Goal: Information Seeking & Learning: Check status

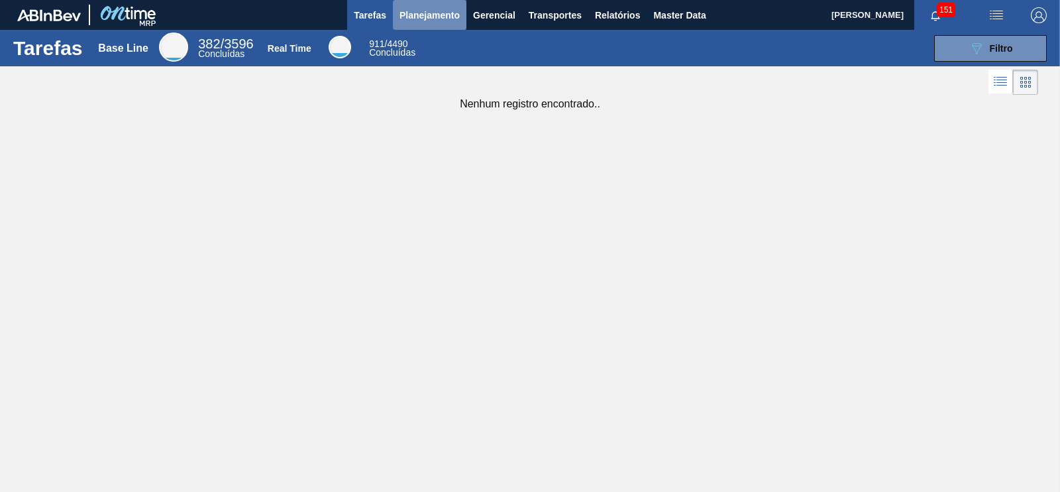
click at [421, 17] on span "Planejamento" at bounding box center [430, 15] width 60 height 16
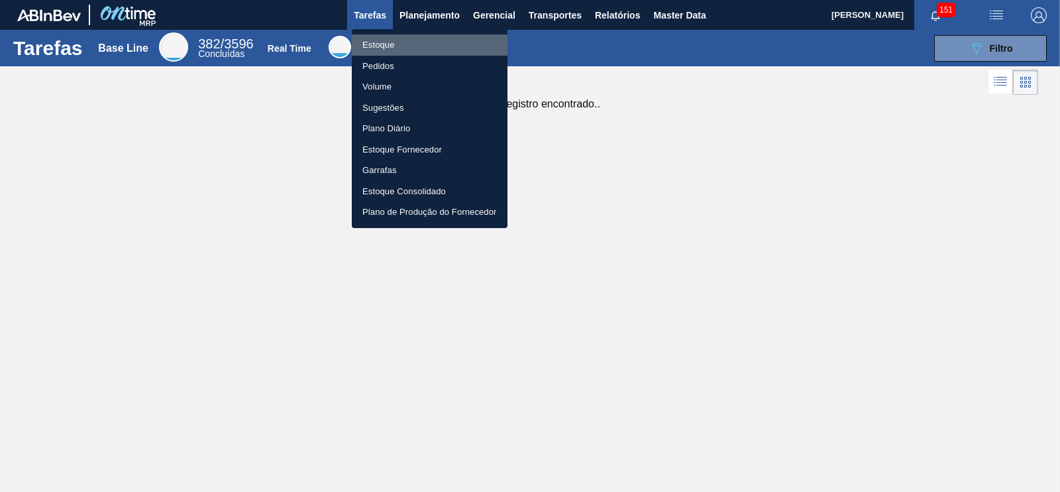
click at [362, 50] on li "Estoque" at bounding box center [430, 44] width 156 height 21
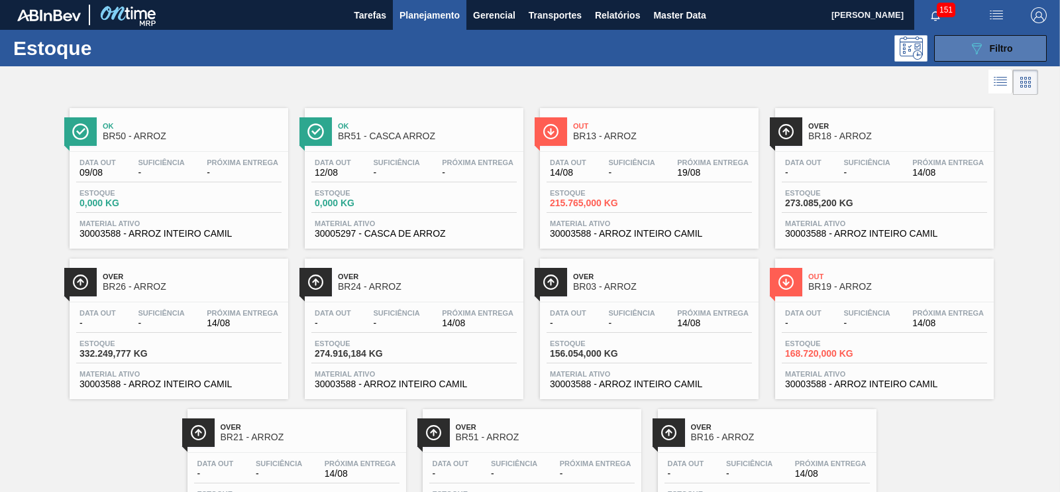
click at [1001, 54] on div "089F7B8B-B2A5-4AFE-B5C0-19BA573D28AC Filtro" at bounding box center [991, 48] width 44 height 16
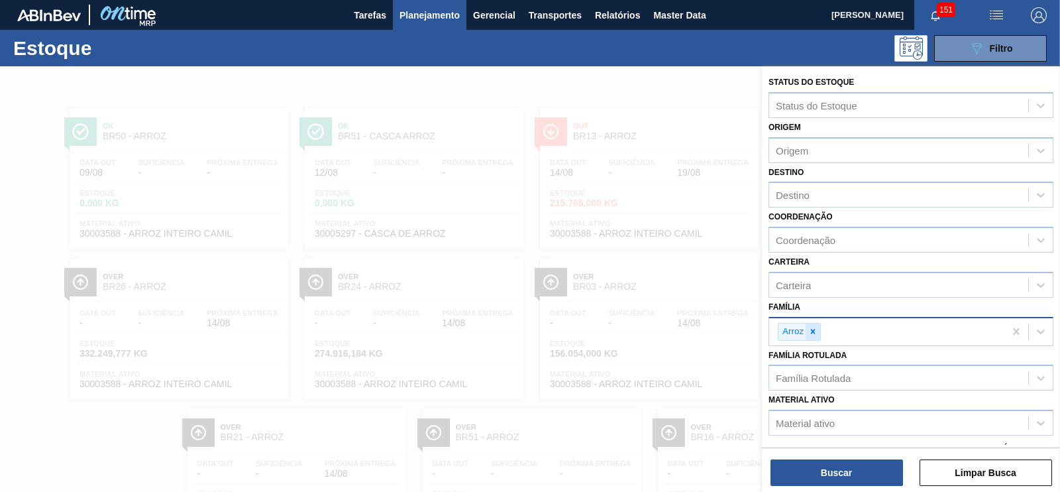
click at [815, 331] on icon at bounding box center [813, 331] width 5 height 5
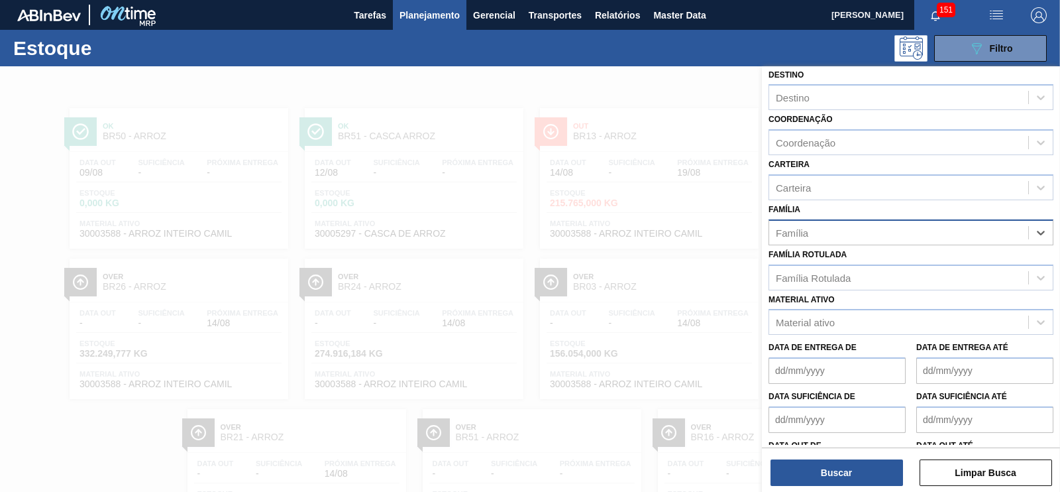
scroll to position [82, 0]
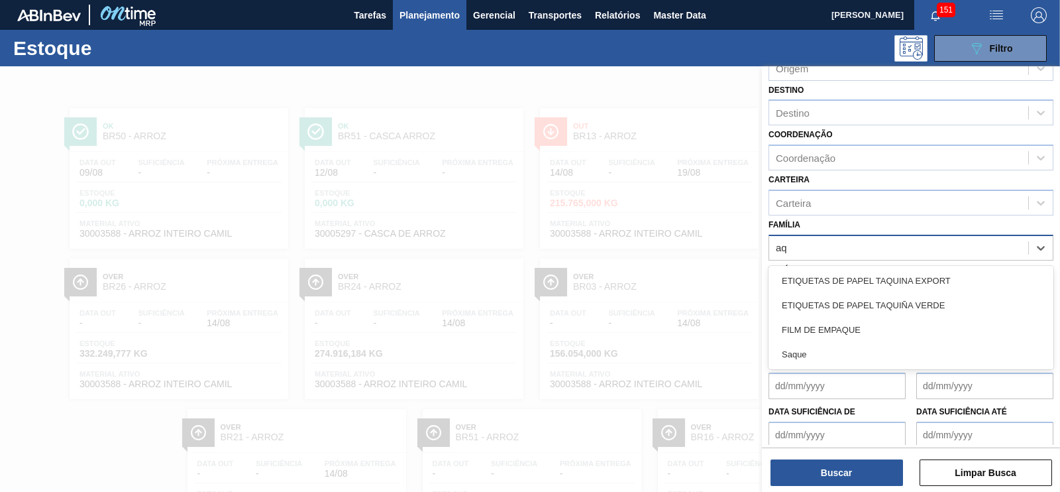
type input "a"
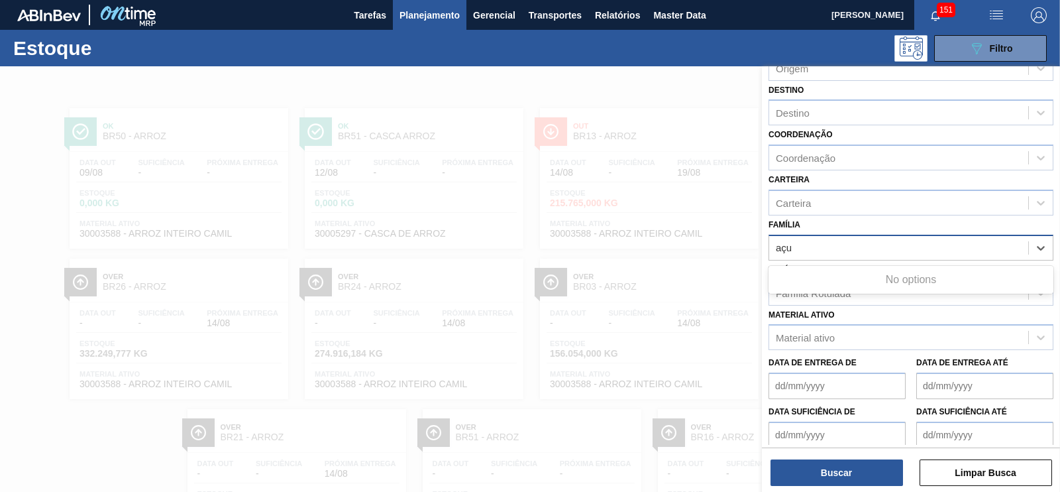
type input "aç"
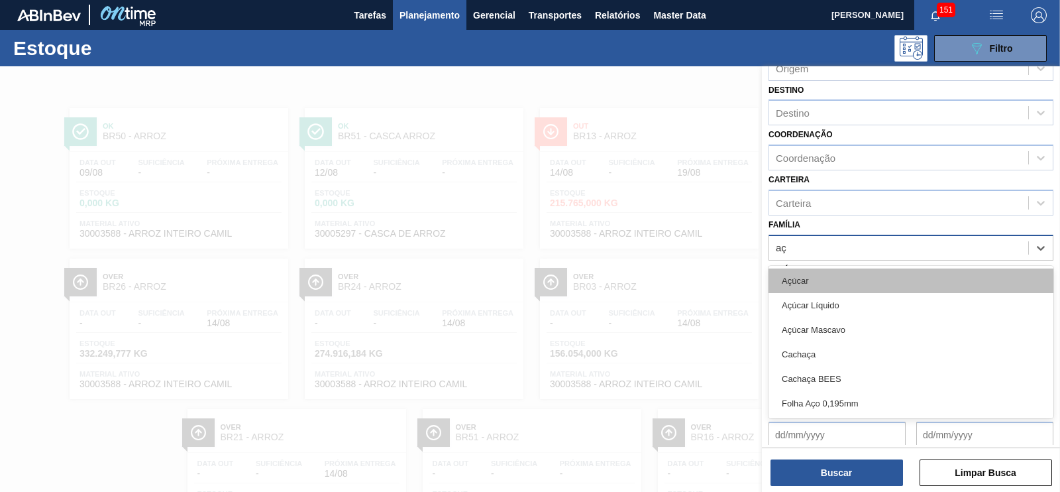
click at [805, 271] on div "Açúcar" at bounding box center [911, 280] width 285 height 25
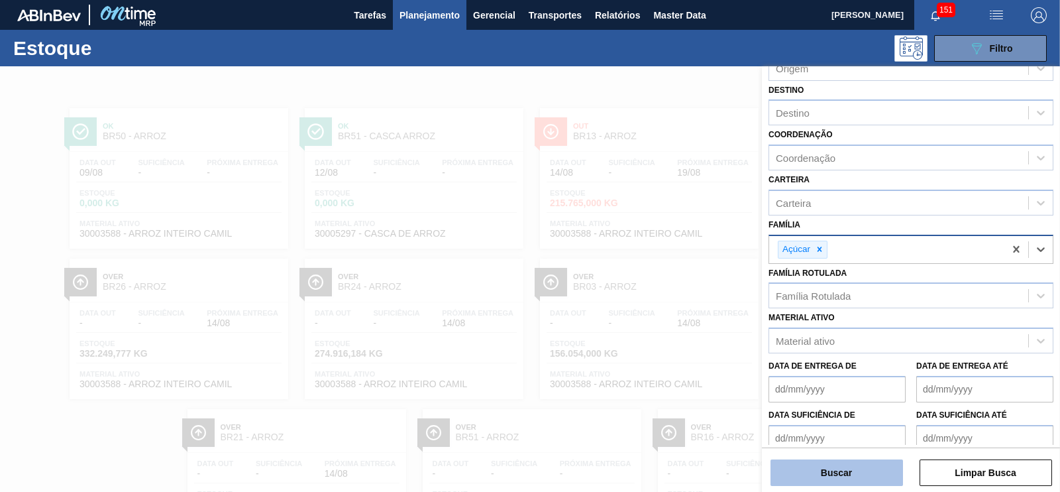
click at [835, 480] on button "Buscar" at bounding box center [837, 472] width 133 height 27
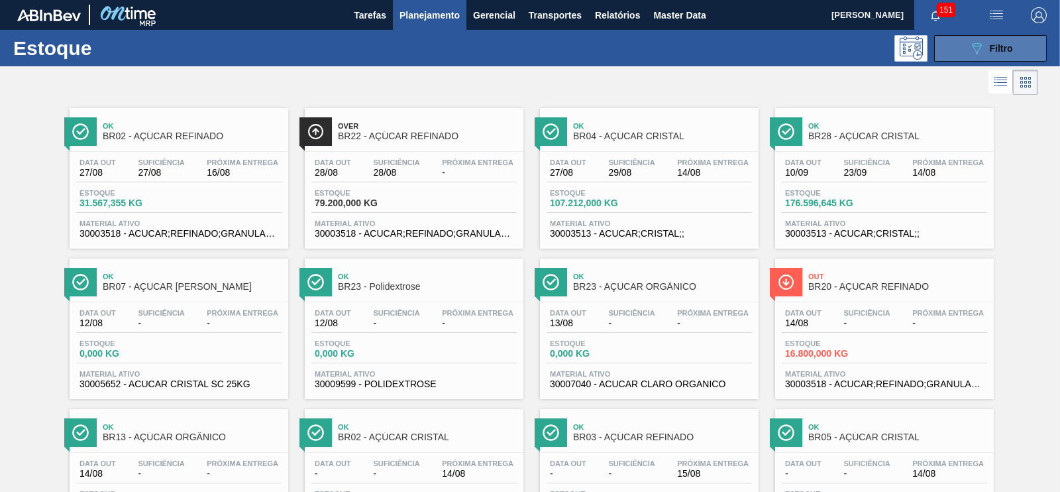
click at [964, 52] on button "089F7B8B-B2A5-4AFE-B5C0-19BA573D28AC Filtro" at bounding box center [991, 48] width 113 height 27
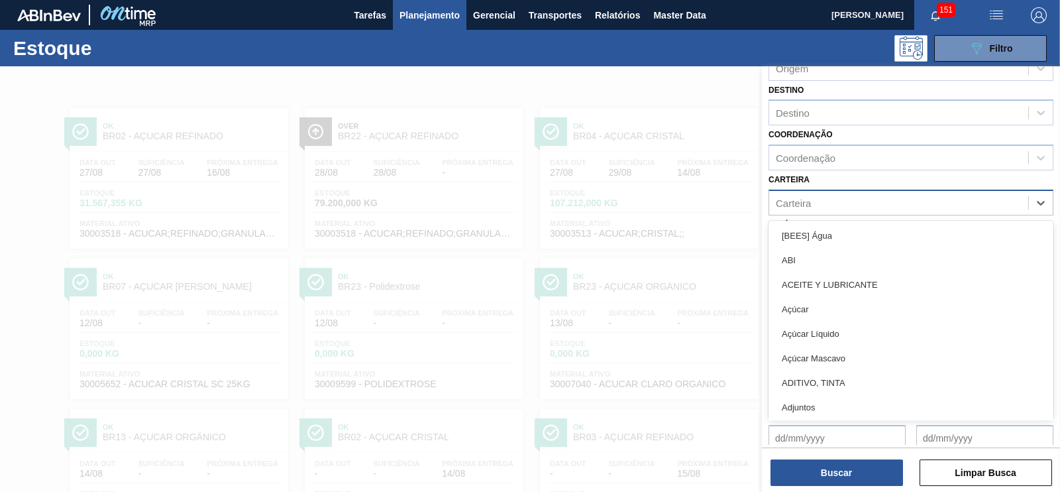
click at [803, 198] on div "Carteira" at bounding box center [793, 202] width 35 height 11
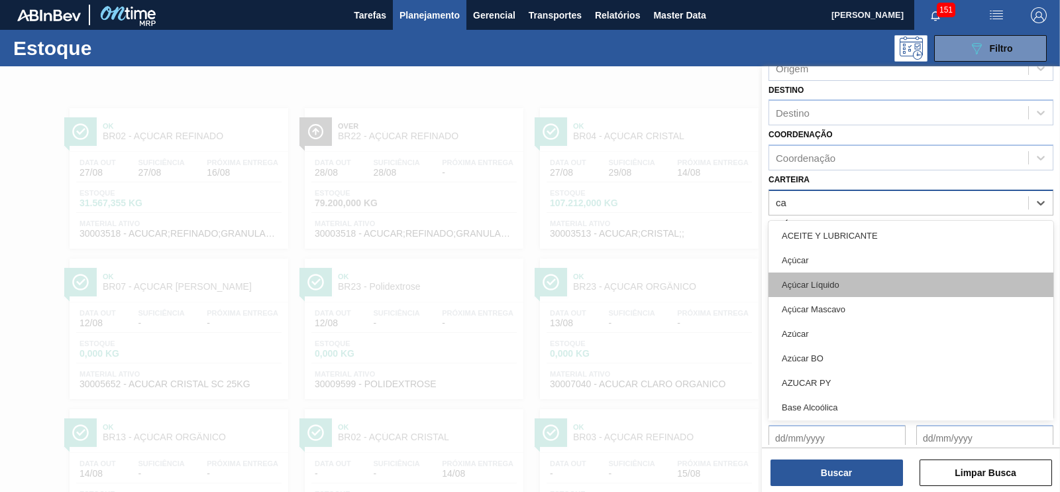
type input "c"
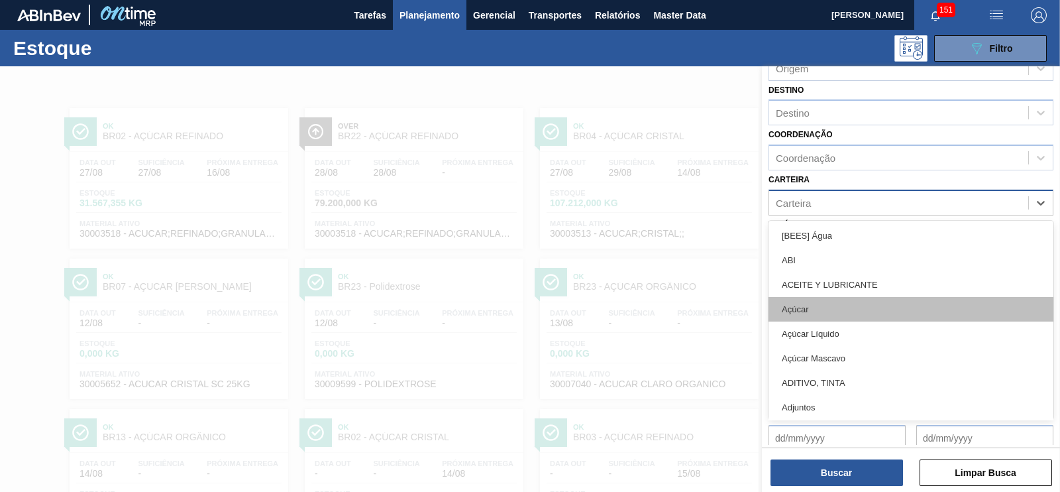
click at [797, 304] on div "Açúcar" at bounding box center [911, 309] width 285 height 25
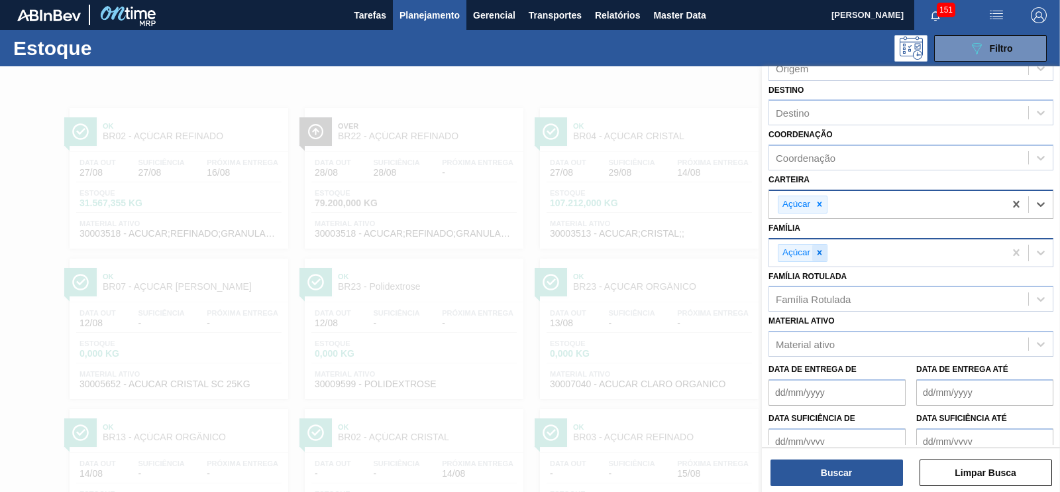
click at [822, 248] on icon at bounding box center [819, 252] width 9 height 9
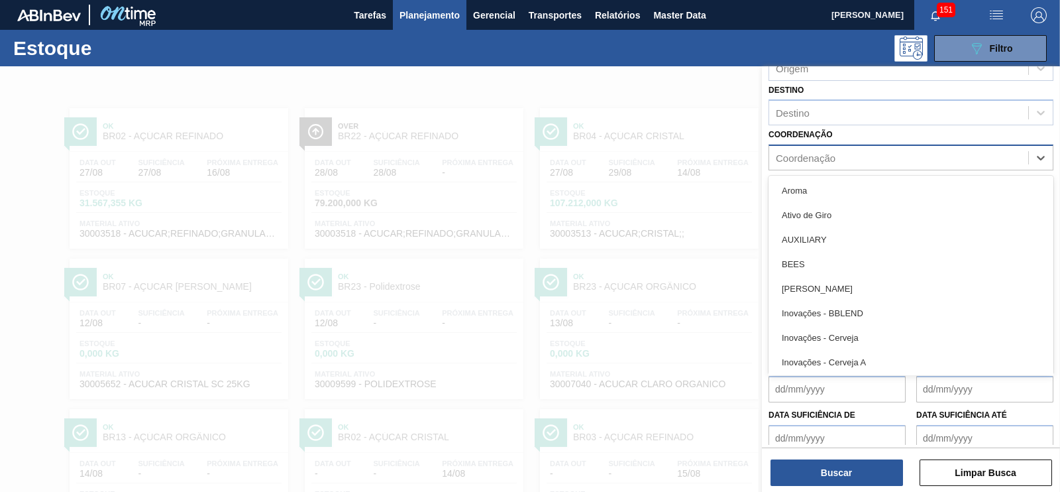
click at [816, 150] on div "Coordenação" at bounding box center [898, 157] width 259 height 19
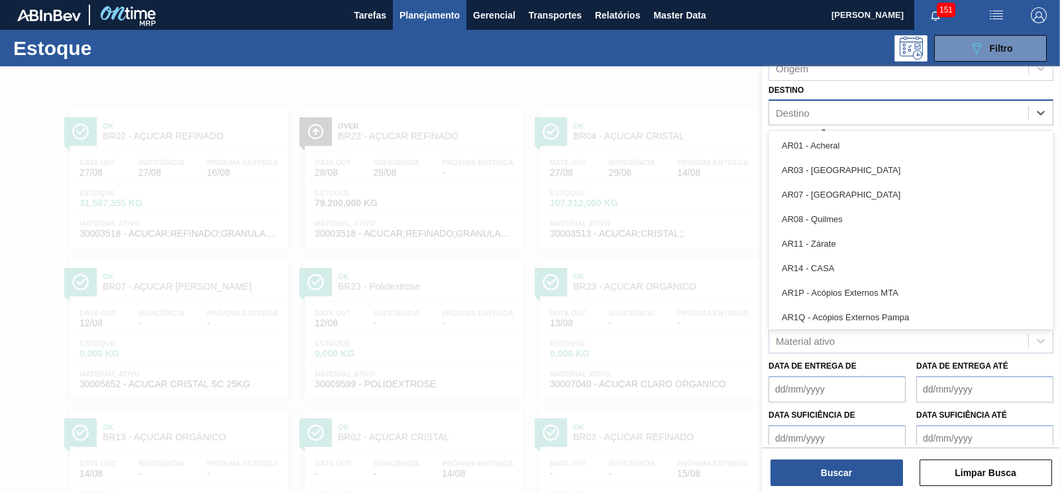
click at [803, 123] on div "Destino" at bounding box center [911, 112] width 285 height 26
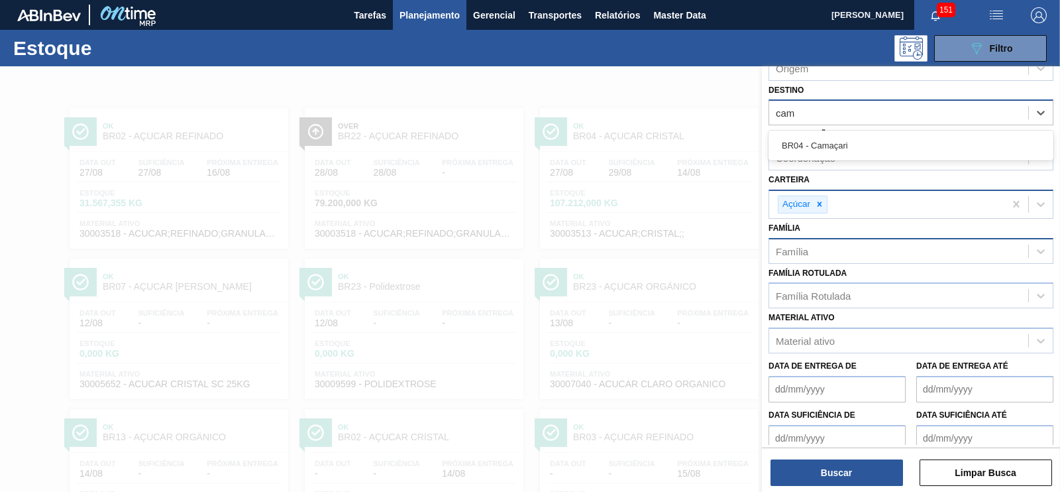
type input "cama"
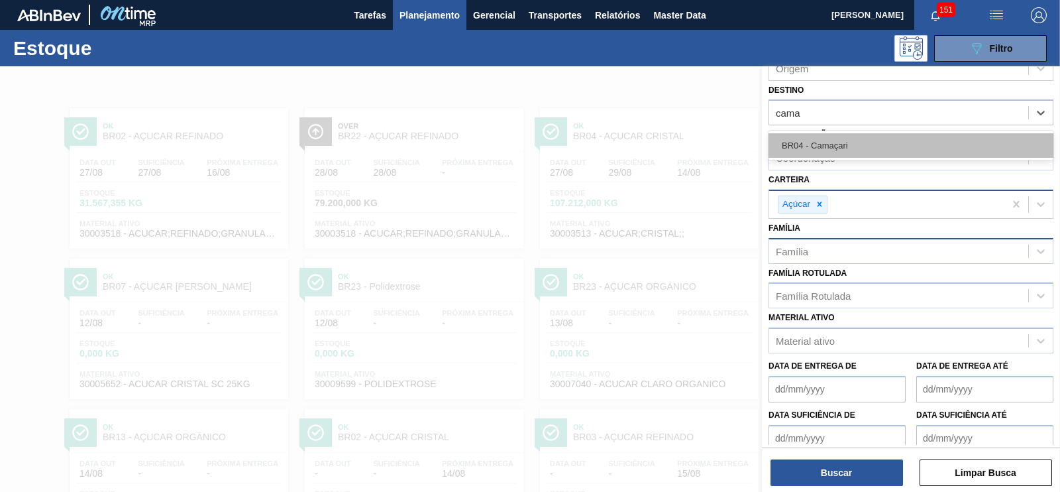
click at [809, 148] on div "BR04 - Camaçari" at bounding box center [911, 145] width 285 height 25
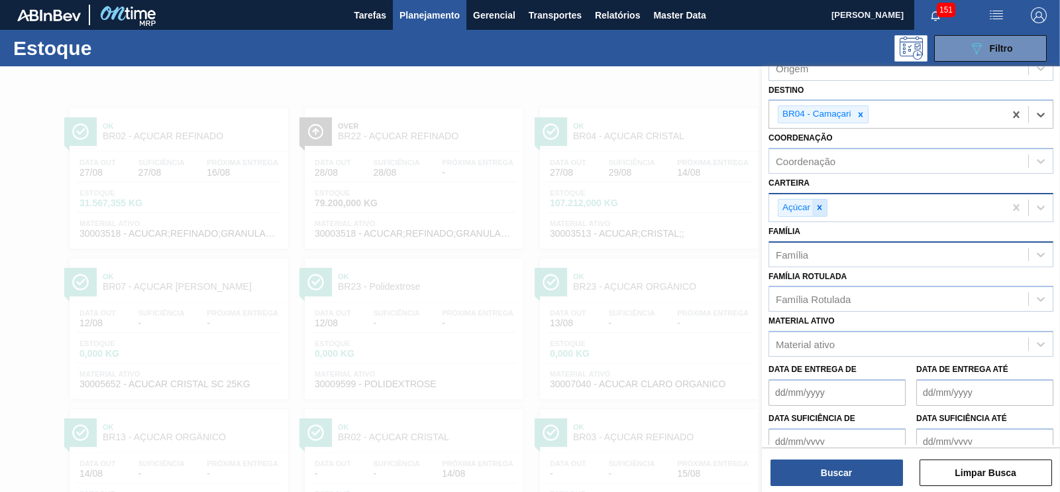
click at [818, 207] on icon at bounding box center [820, 207] width 5 height 5
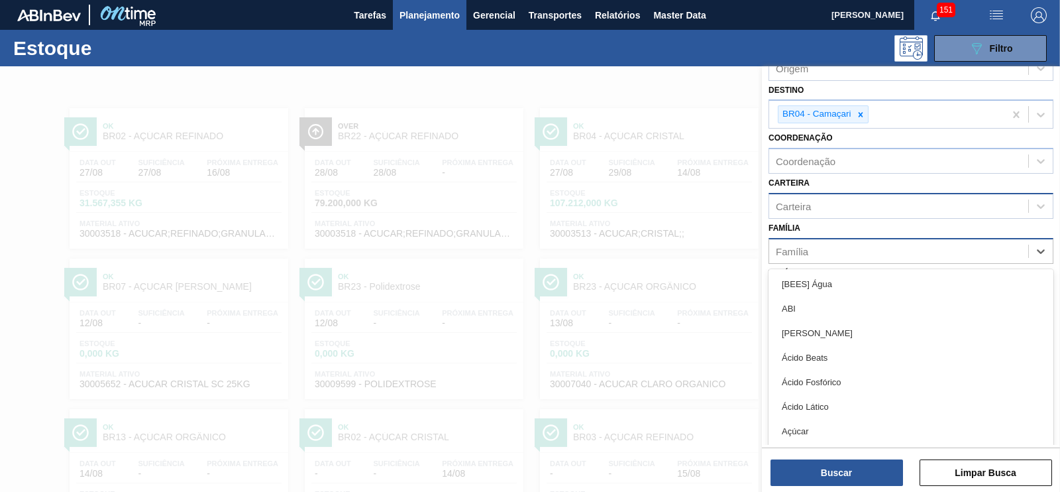
click at [811, 255] on div "Família" at bounding box center [898, 250] width 259 height 19
type input "c"
type input "a"
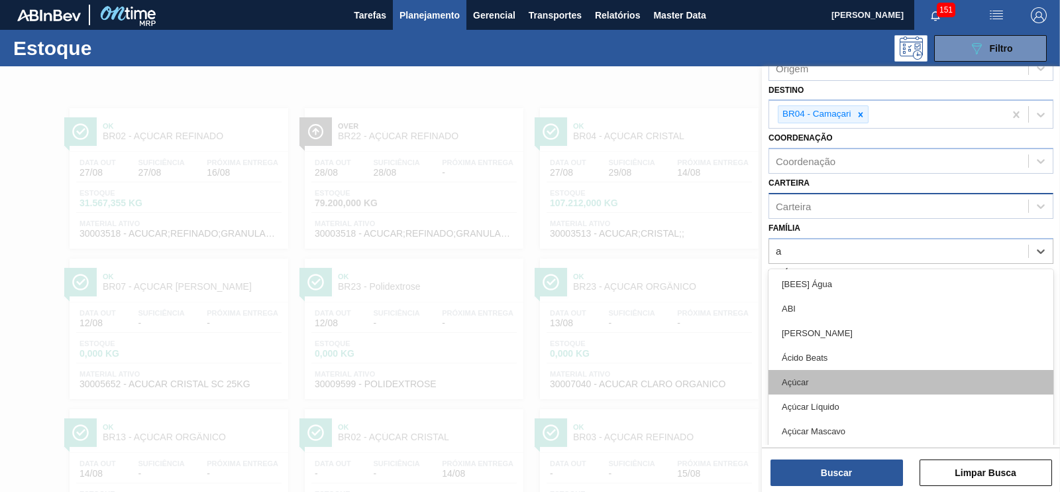
click at [801, 379] on div "Açúcar" at bounding box center [911, 382] width 285 height 25
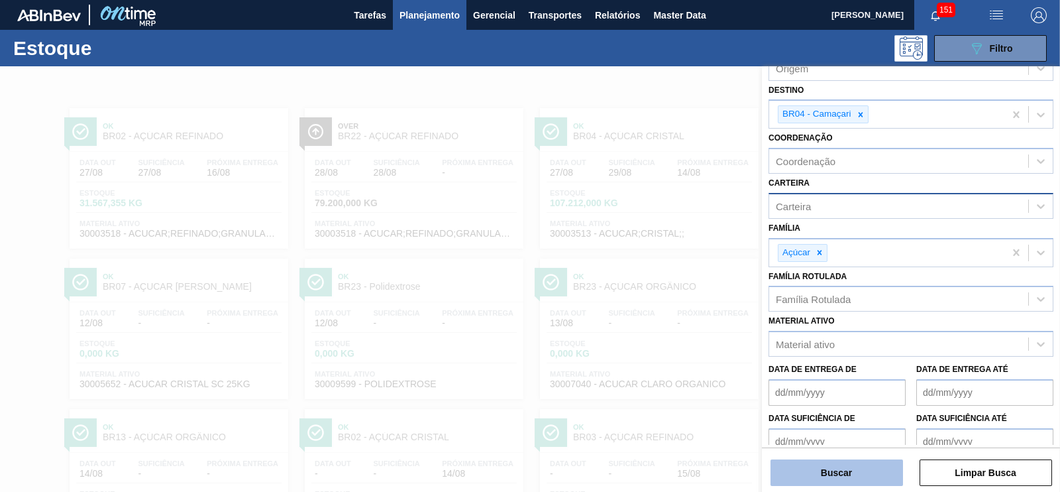
click at [823, 469] on button "Buscar" at bounding box center [837, 472] width 133 height 27
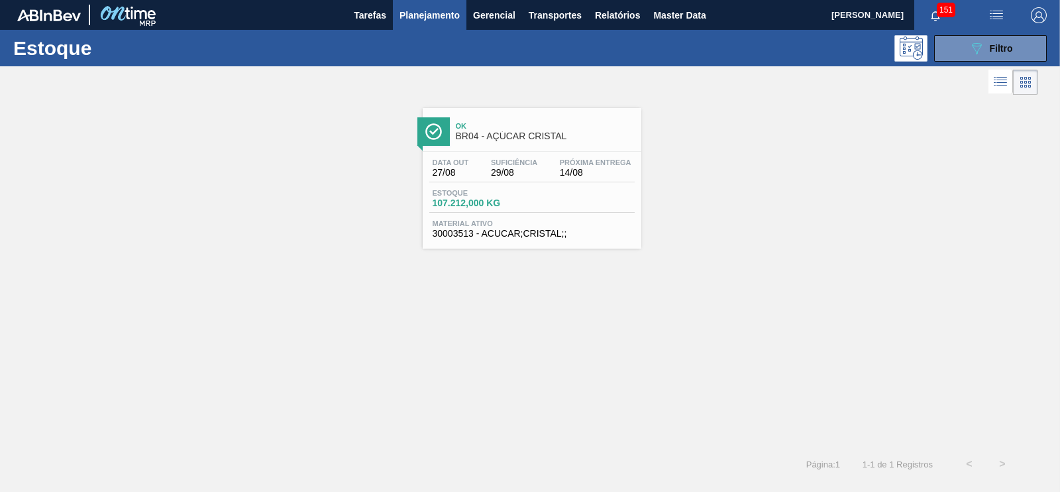
click at [568, 153] on div "Data out 27/08 Suficiência 29/08 Próxima Entrega 14/08 Estoque 107.212,000 KG M…" at bounding box center [532, 197] width 219 height 90
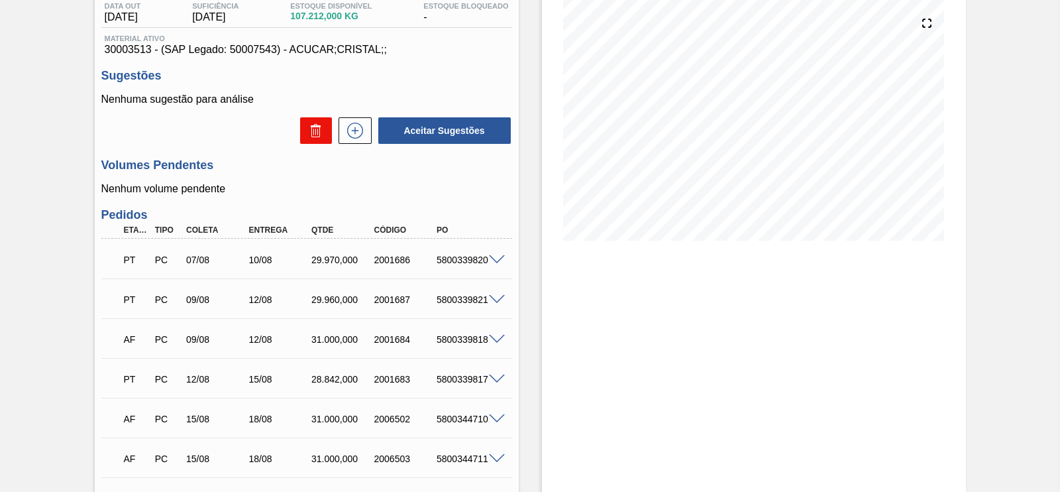
scroll to position [165, 0]
